Goal: Check status: Check status

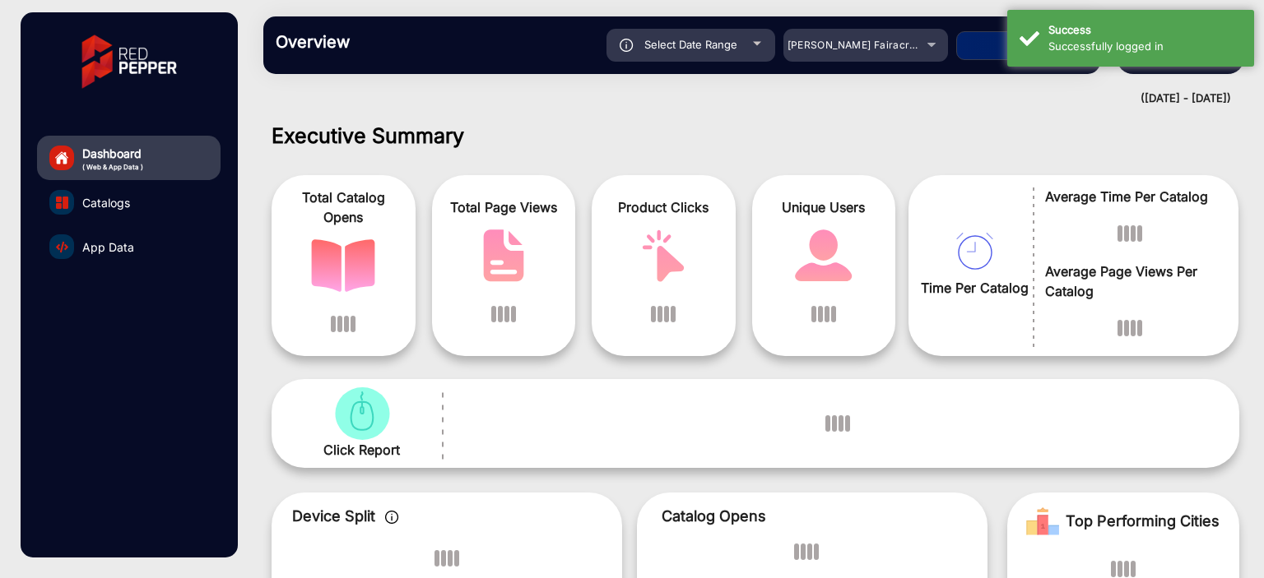
scroll to position [12, 0]
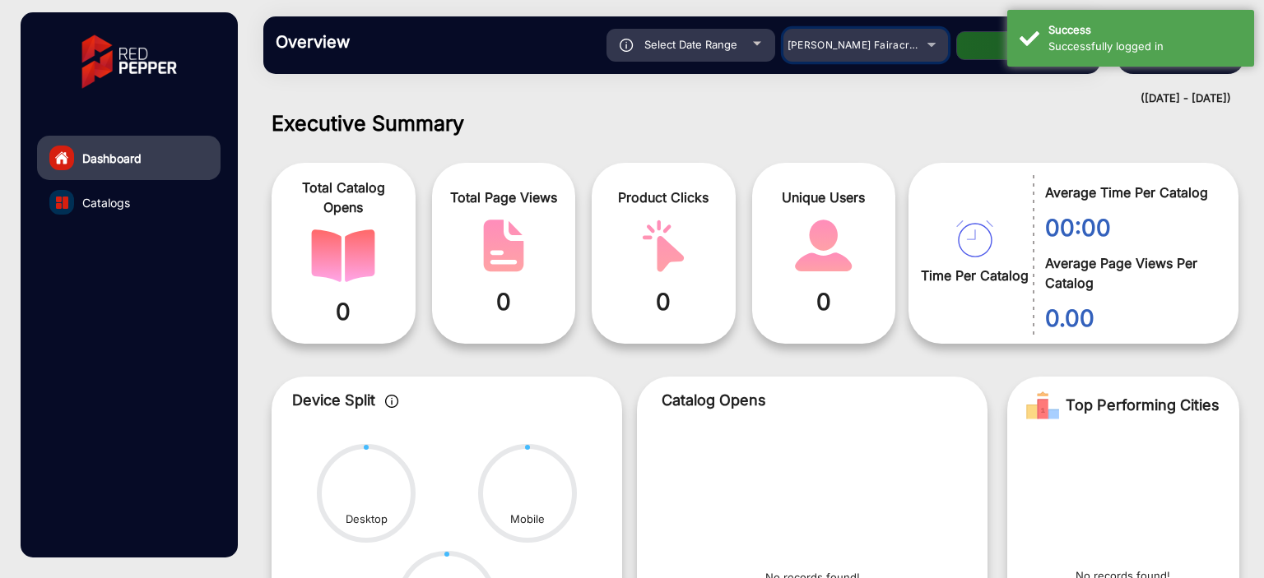
click at [908, 45] on div "[PERSON_NAME] Fairacre Farms" at bounding box center [853, 45] width 132 height 20
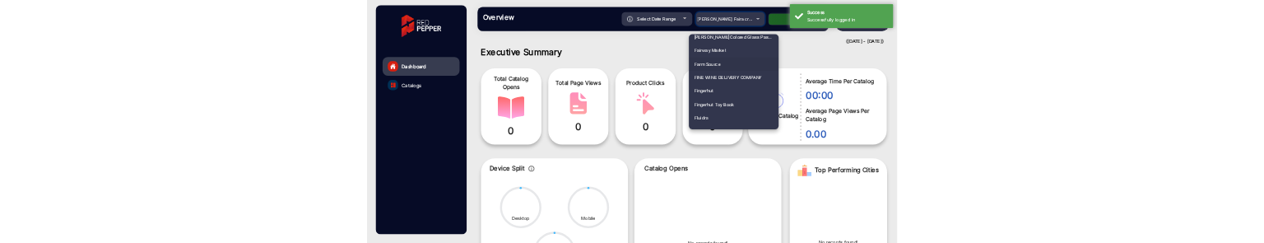
scroll to position [1934, 0]
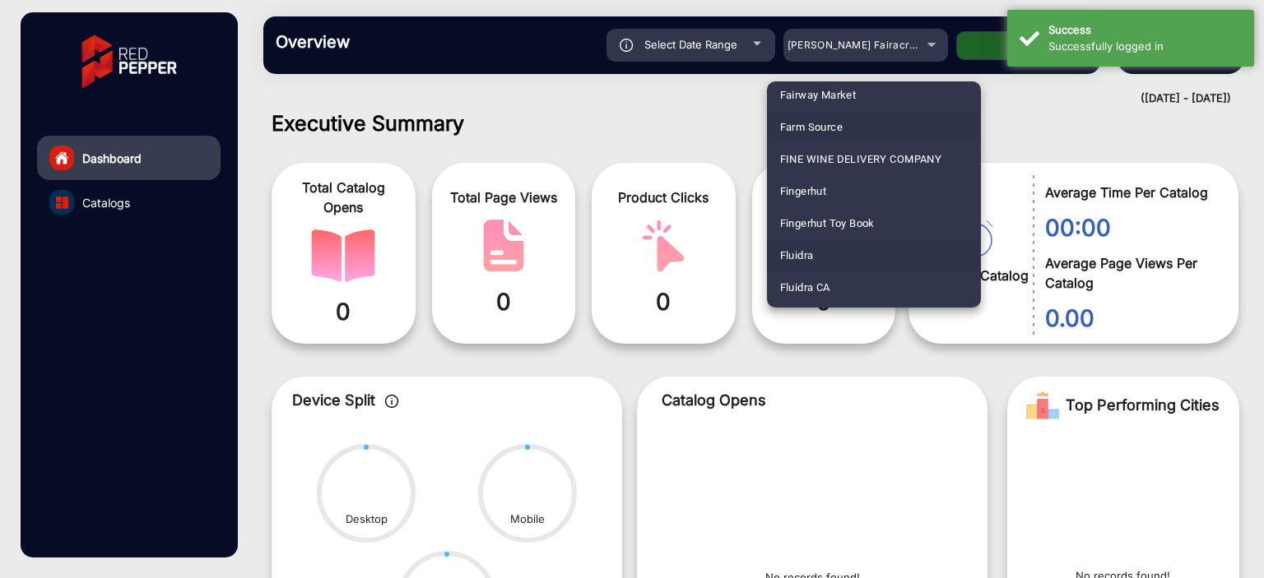
click at [808, 253] on span "Fluidra" at bounding box center [797, 255] width 34 height 32
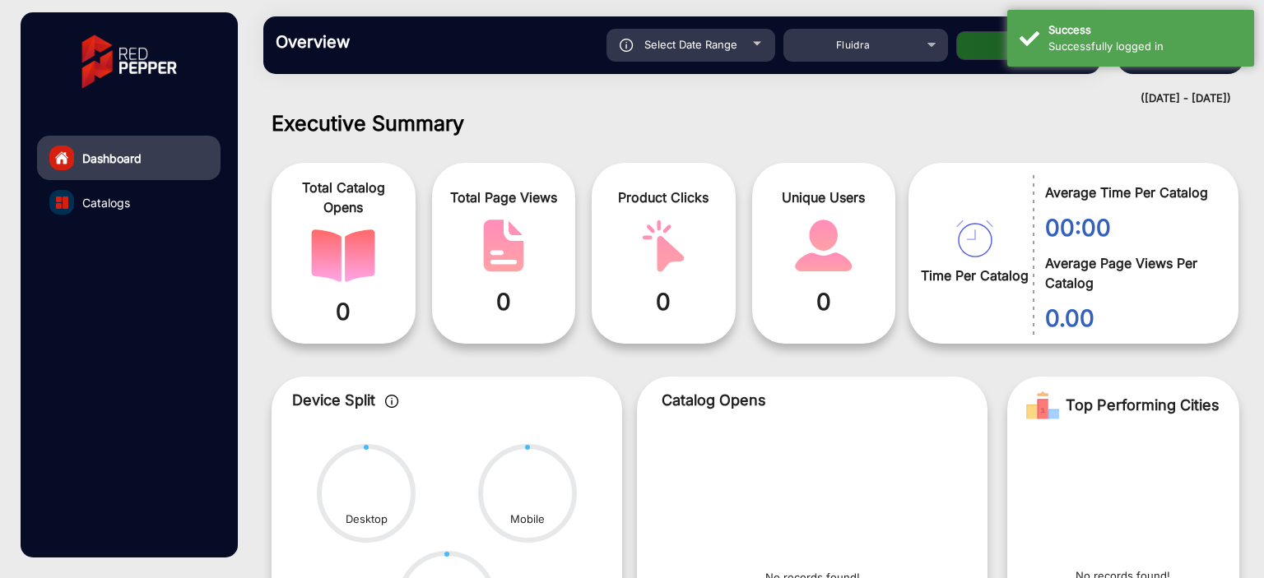
click at [747, 48] on div "Select Date Range" at bounding box center [690, 45] width 169 height 33
type input "[DATE]"
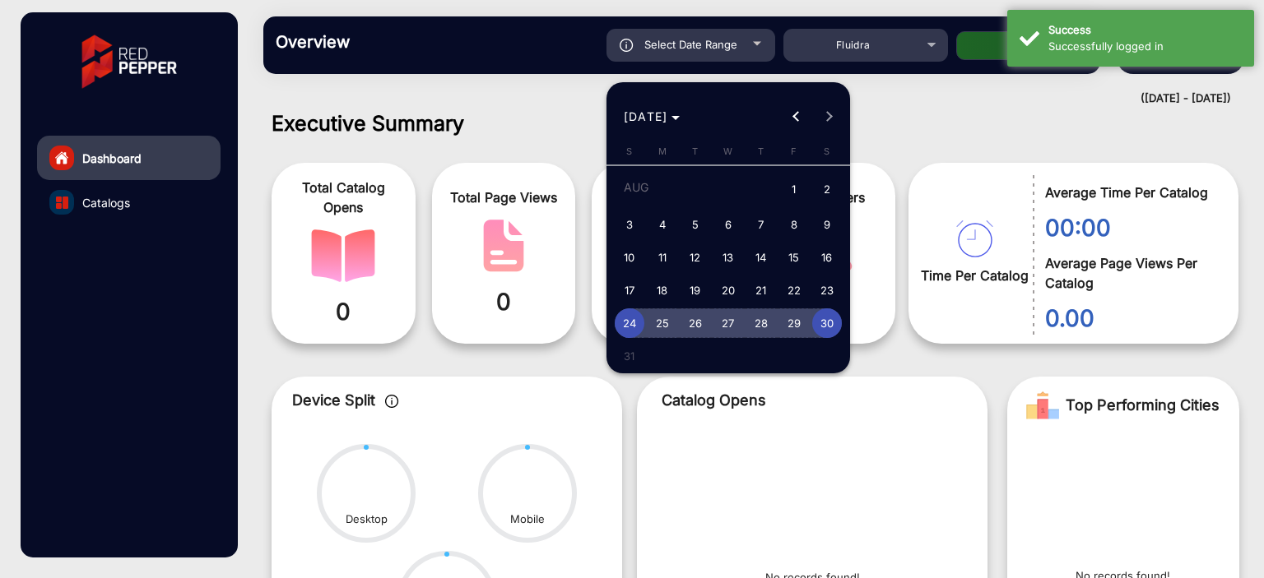
click at [815, 319] on span "30" at bounding box center [827, 324] width 30 height 30
type input "[DATE]"
click at [815, 319] on span "30" at bounding box center [827, 324] width 30 height 30
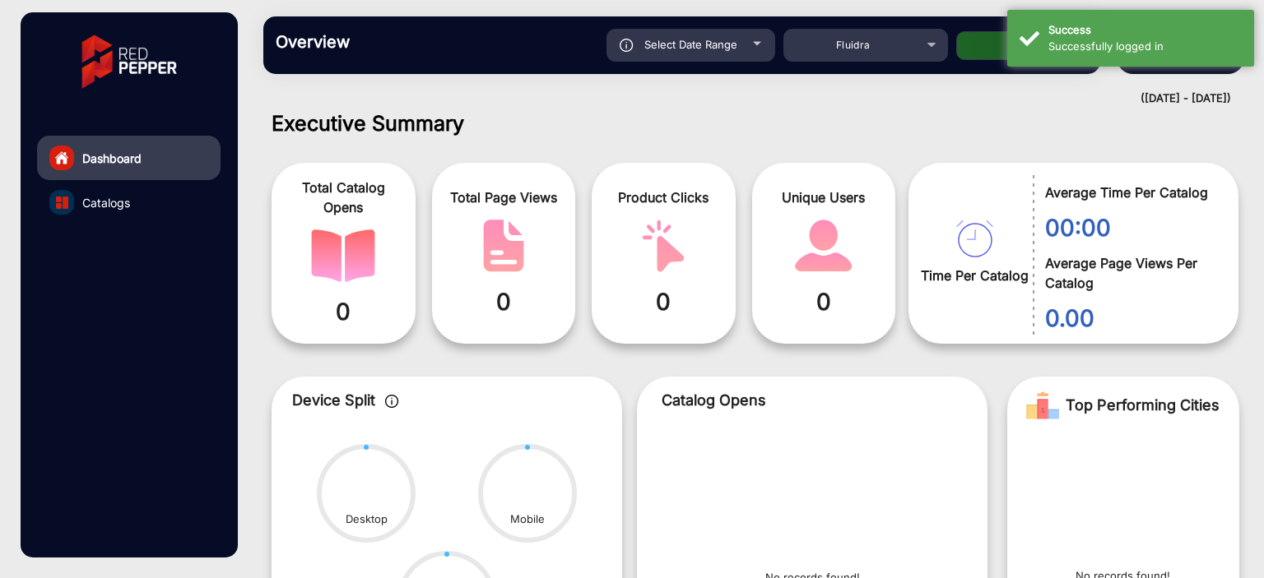
type input "[DATE]"
click at [964, 39] on button "Apply" at bounding box center [1022, 45] width 132 height 29
type input "[DATE]"
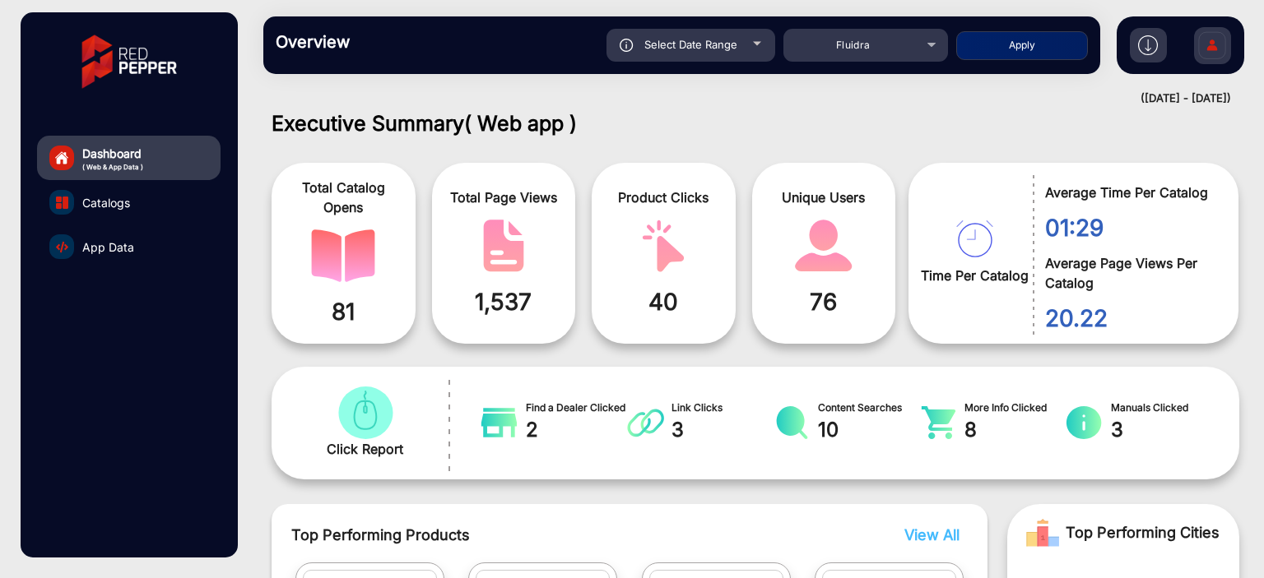
click at [629, 122] on h1 "Executive Summary ( Web app )" at bounding box center [756, 123] width 968 height 25
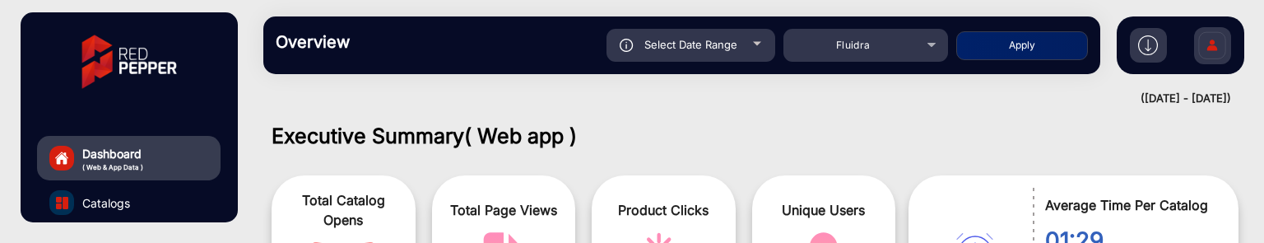
scroll to position [12, 0]
